Goal: Task Accomplishment & Management: Use online tool/utility

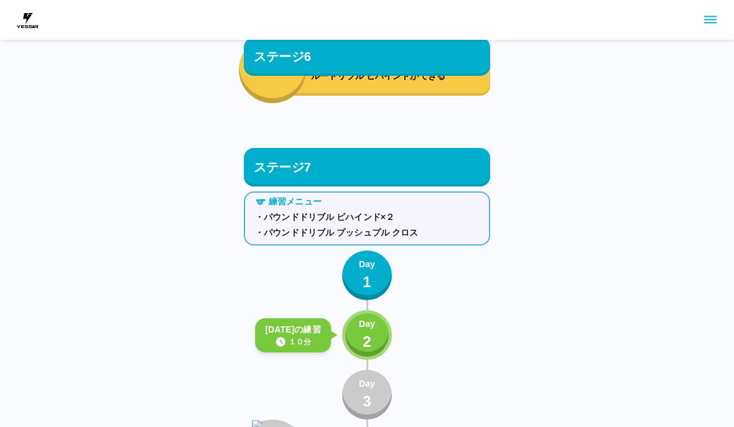
scroll to position [6199, 0]
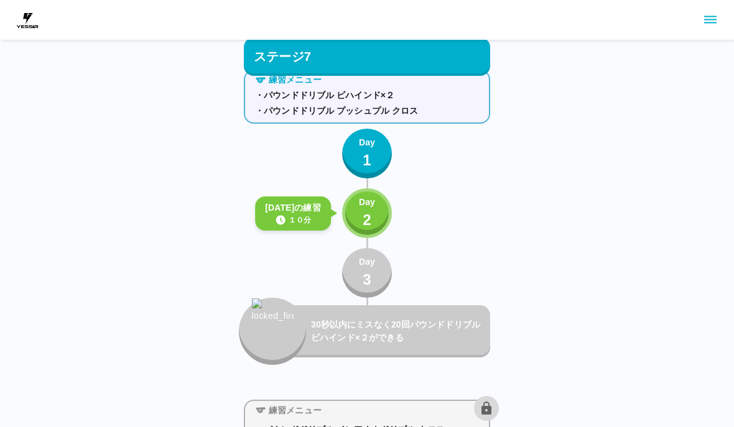
click at [373, 228] on div "Day 2" at bounding box center [367, 213] width 16 height 35
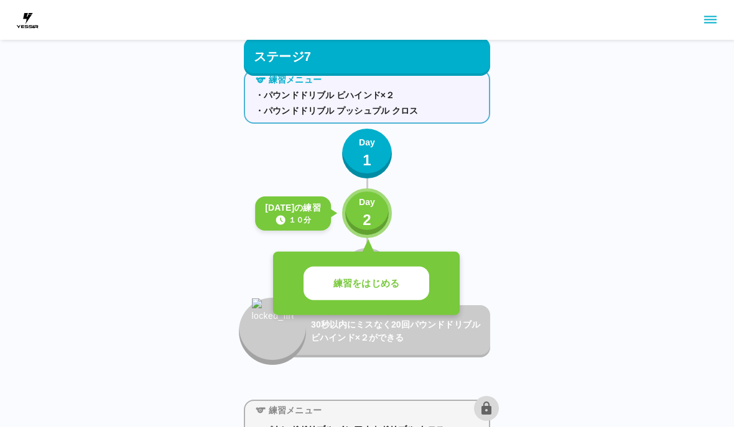
click at [408, 292] on button "練習をはじめる" at bounding box center [366, 284] width 126 height 34
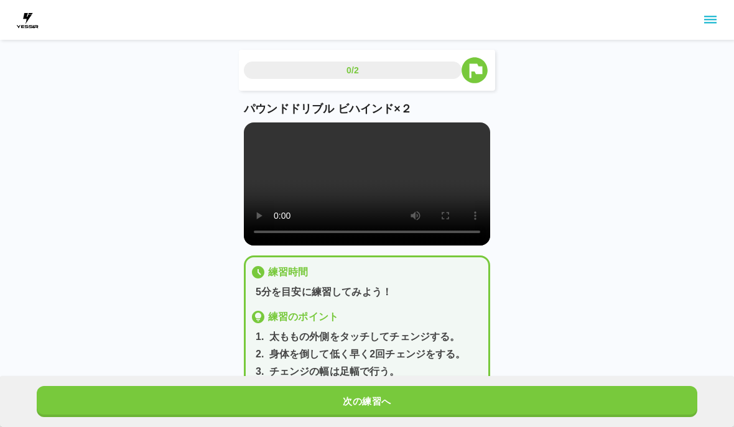
click at [422, 406] on button "次の練習へ" at bounding box center [367, 401] width 660 height 31
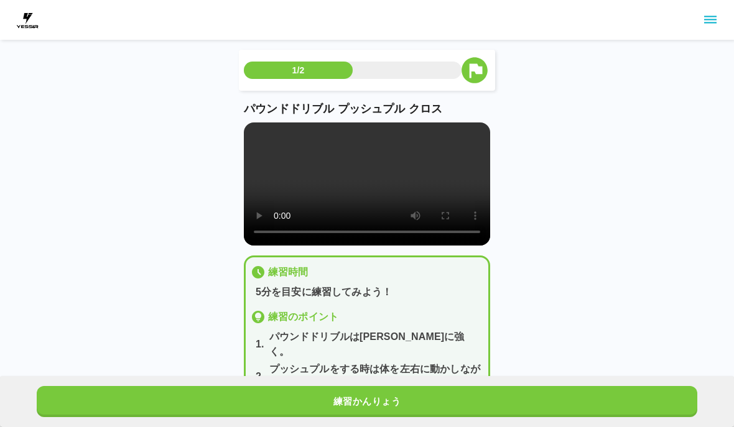
click at [422, 406] on button "練習かんりょう" at bounding box center [367, 401] width 660 height 31
click at [435, 397] on button "練習かんりょう" at bounding box center [367, 401] width 660 height 31
click at [435, 397] on button "次の練習へ" at bounding box center [367, 401] width 660 height 31
click at [439, 397] on button "次の練習へ" at bounding box center [367, 401] width 660 height 31
click at [438, 396] on button "次の練習へ" at bounding box center [367, 401] width 660 height 31
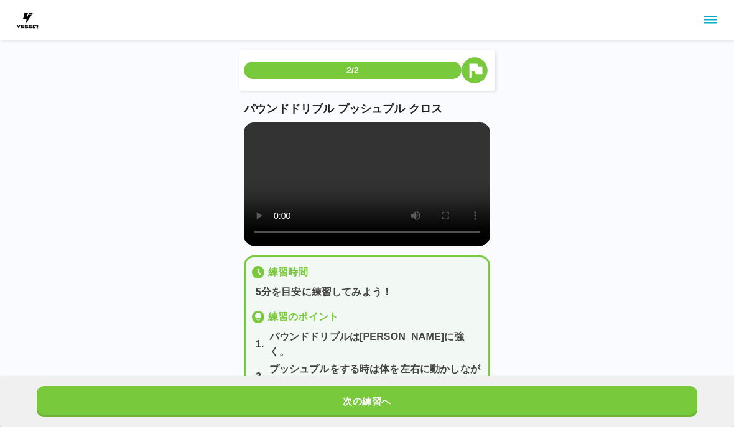
click at [440, 395] on button "次の練習へ" at bounding box center [367, 401] width 660 height 31
click at [439, 395] on button "次の練習へ" at bounding box center [367, 401] width 660 height 31
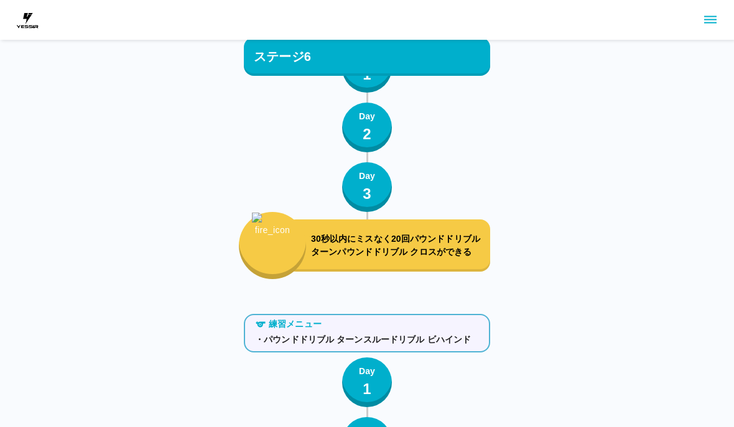
scroll to position [5579, 0]
